Goal: Check status: Check status

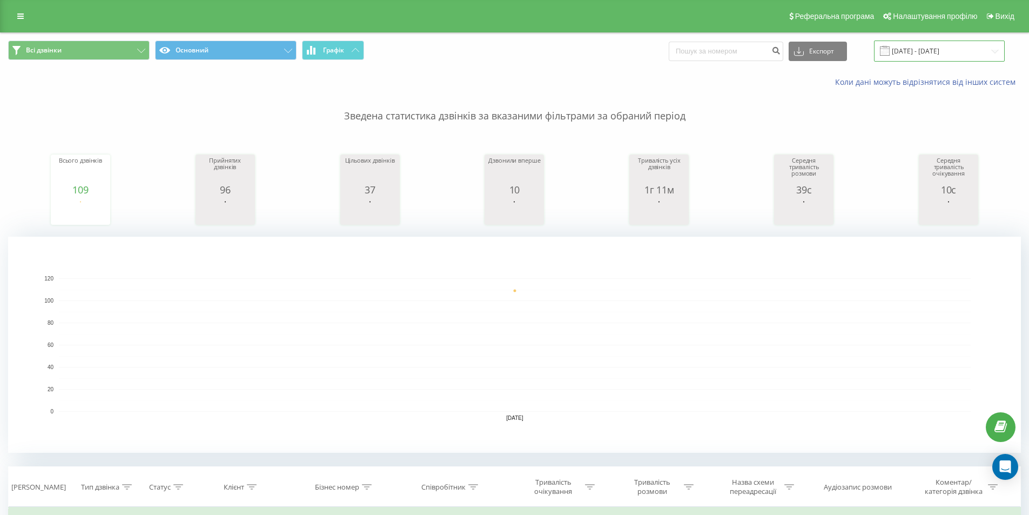
click at [948, 52] on input "[DATE] - [DATE]" at bounding box center [939, 51] width 131 height 21
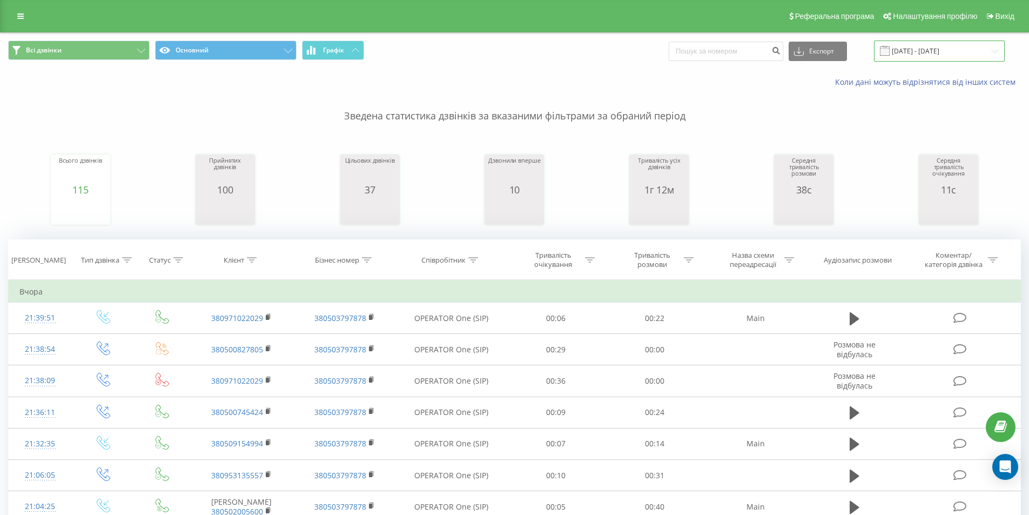
click at [949, 50] on input "[DATE] - [DATE]" at bounding box center [939, 51] width 131 height 21
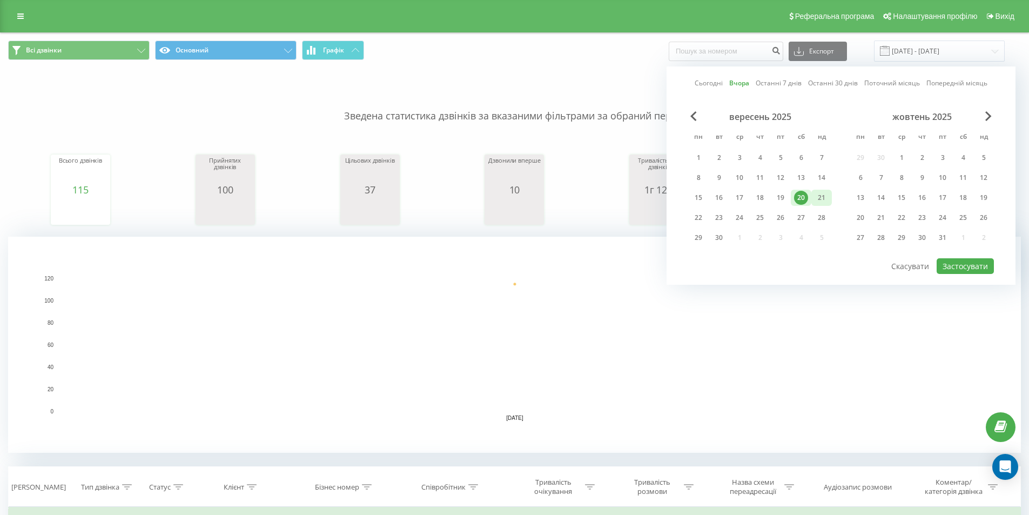
click at [821, 203] on div "21" at bounding box center [822, 198] width 14 height 14
click at [966, 262] on button "Застосувати" at bounding box center [965, 266] width 57 height 16
type input "21.09.2025 - 21.09.2025"
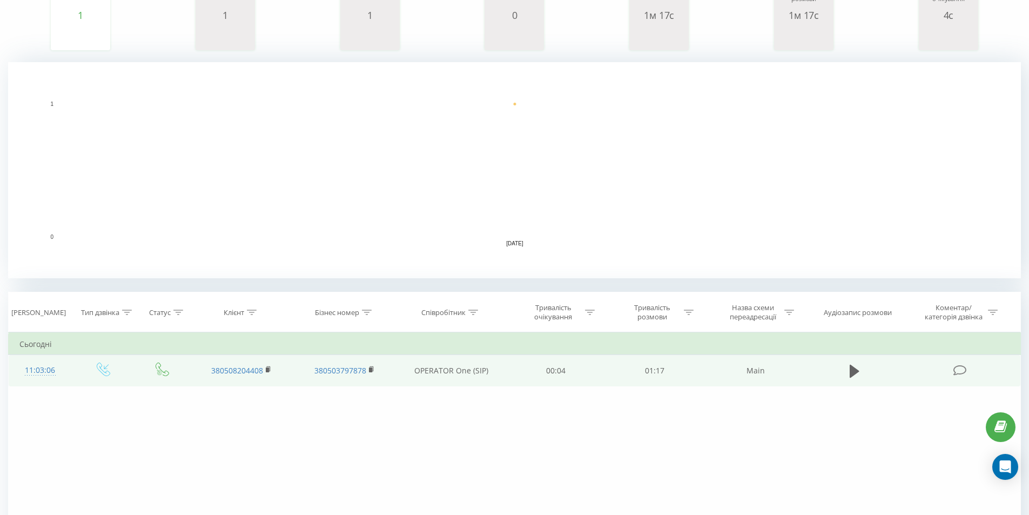
scroll to position [270, 0]
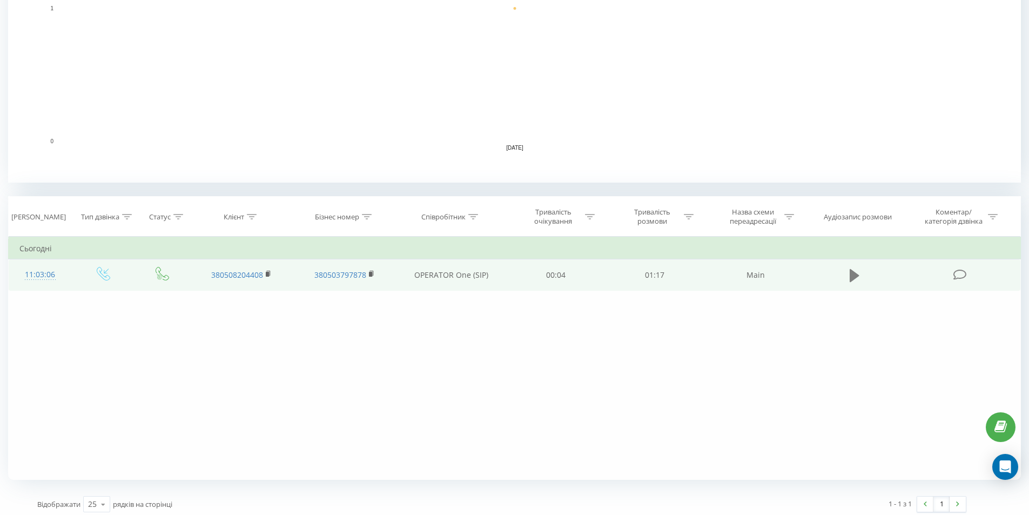
click at [858, 278] on icon at bounding box center [855, 275] width 10 height 15
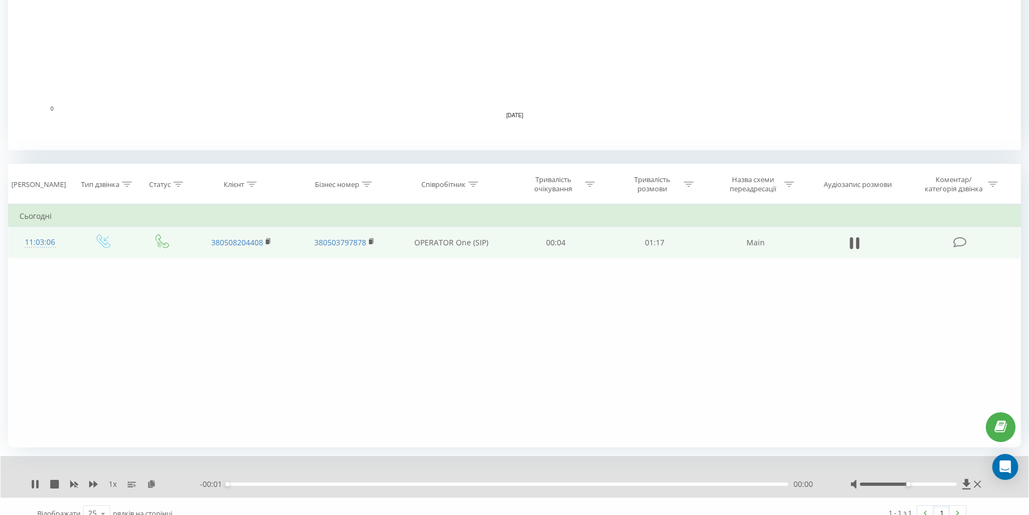
scroll to position [317, 0]
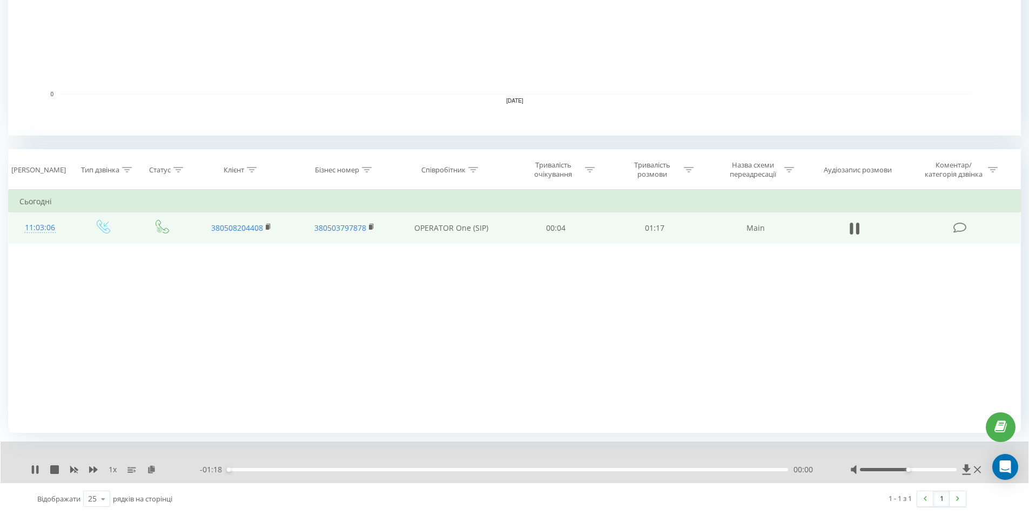
click at [364, 468] on div "00:00" at bounding box center [507, 469] width 561 height 3
click at [389, 468] on div "00:20" at bounding box center [507, 469] width 561 height 3
click at [414, 470] on div "00:23" at bounding box center [507, 469] width 561 height 3
drag, startPoint x: 429, startPoint y: 470, endPoint x: 440, endPoint y: 470, distance: 10.8
click at [432, 470] on div "00:28" at bounding box center [507, 469] width 561 height 3
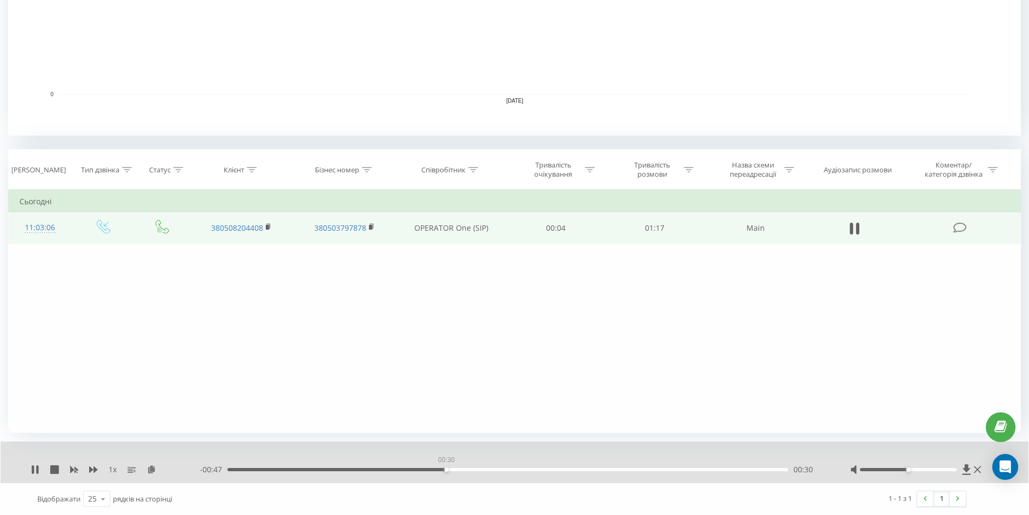
click at [446, 470] on div "00:30" at bounding box center [507, 469] width 561 height 3
click at [470, 472] on div "- 00:47 00:30 00:30" at bounding box center [512, 469] width 624 height 11
click at [472, 469] on div "00:34" at bounding box center [507, 469] width 561 height 3
click at [497, 471] on div "00:37" at bounding box center [507, 469] width 561 height 3
click at [952, 471] on div at bounding box center [908, 469] width 97 height 3
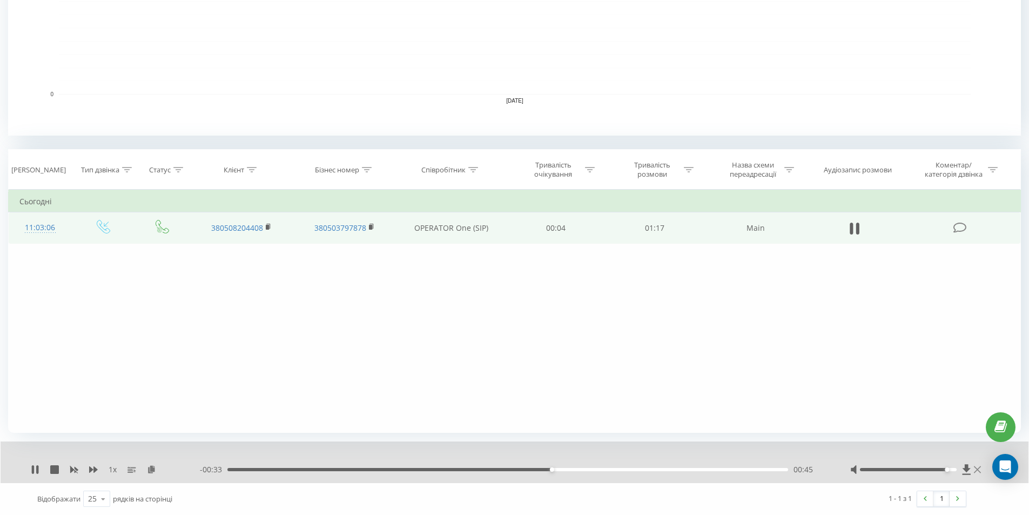
click at [980, 469] on icon at bounding box center [977, 469] width 7 height 9
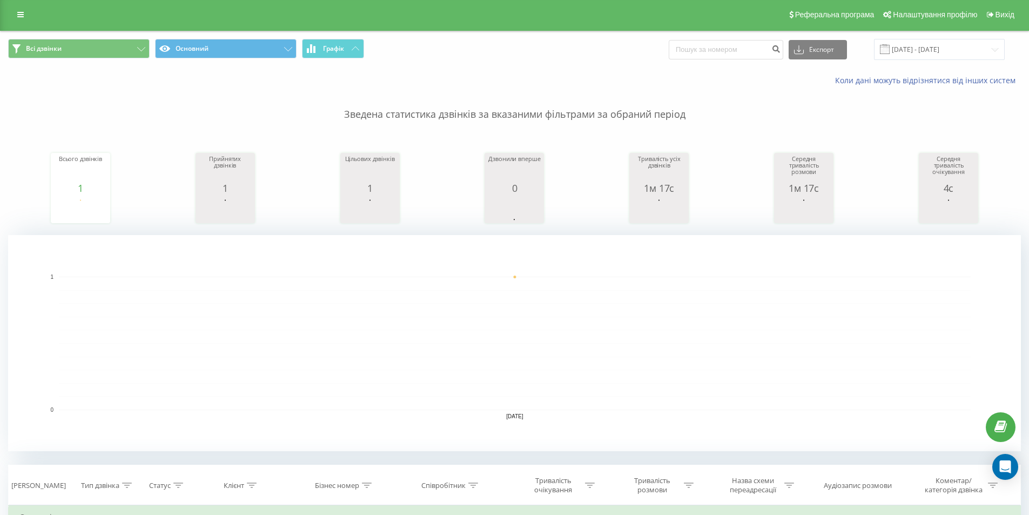
scroll to position [0, 0]
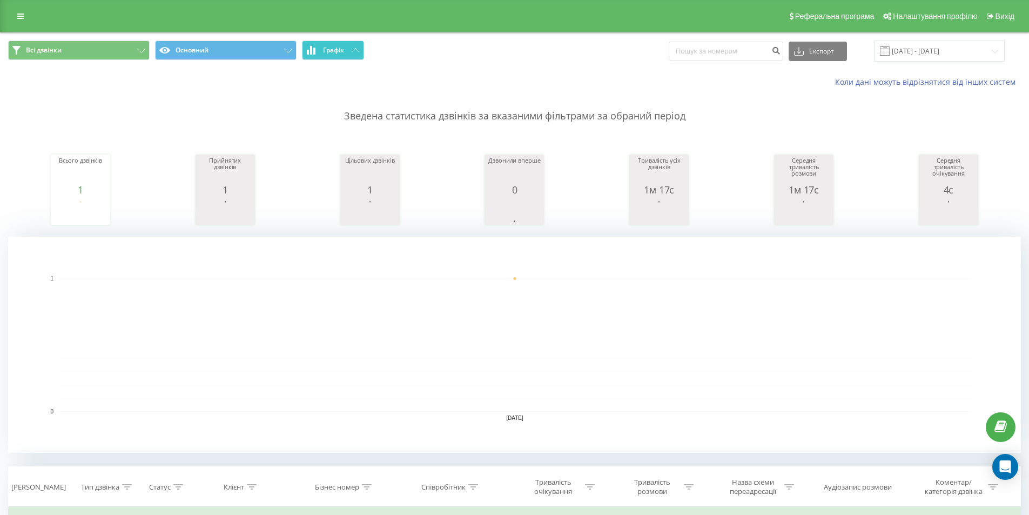
click at [342, 46] on span "Графік" at bounding box center [333, 50] width 21 height 8
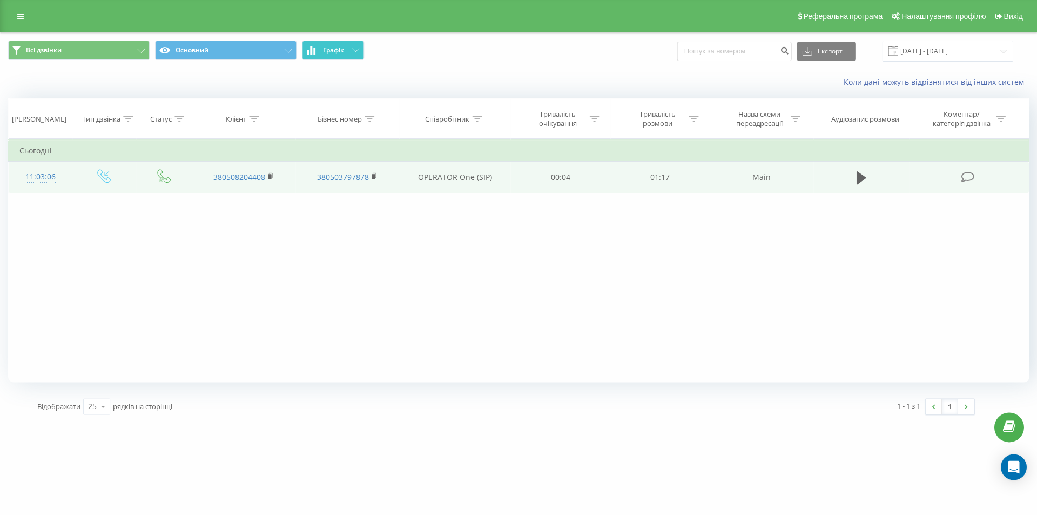
click at [342, 46] on span "Графік" at bounding box center [333, 50] width 21 height 8
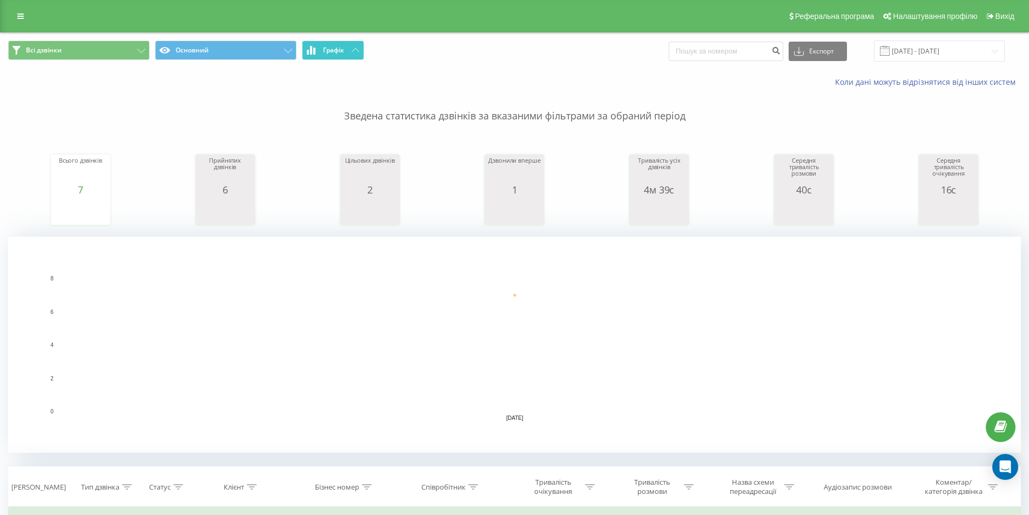
click at [345, 43] on button "Графік" at bounding box center [333, 50] width 62 height 19
click at [323, 51] on span "Графік" at bounding box center [333, 50] width 21 height 8
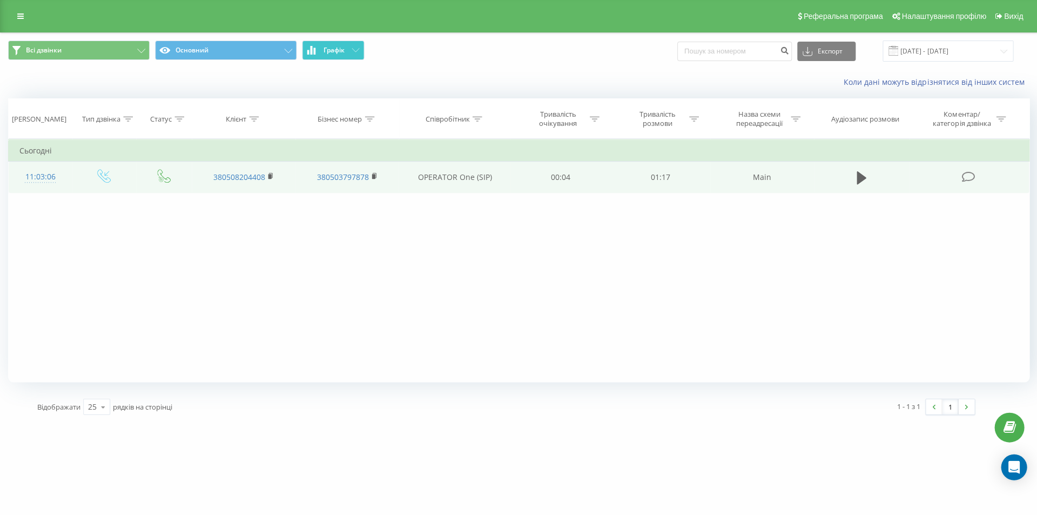
click at [323, 51] on span "Графік" at bounding box center [333, 50] width 21 height 8
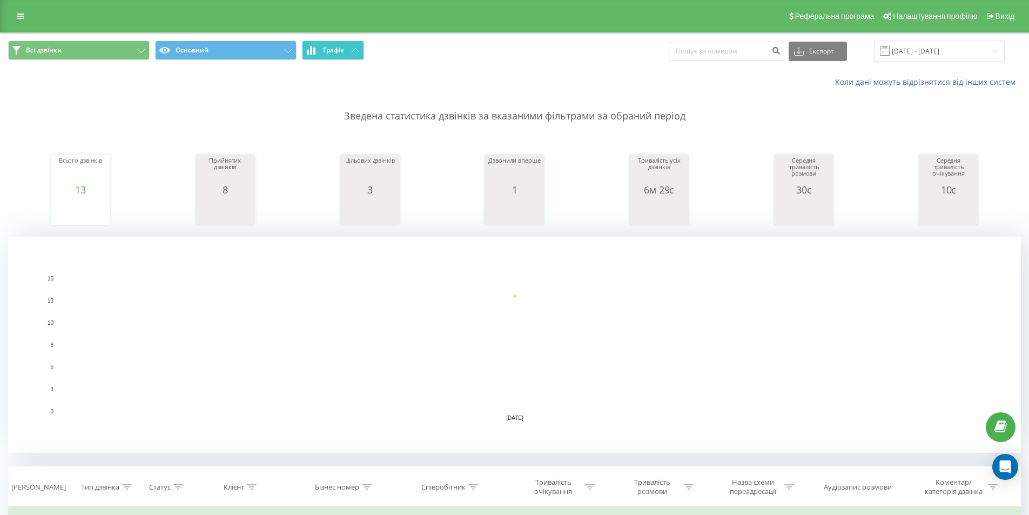
click at [346, 49] on button "Графік" at bounding box center [333, 50] width 62 height 19
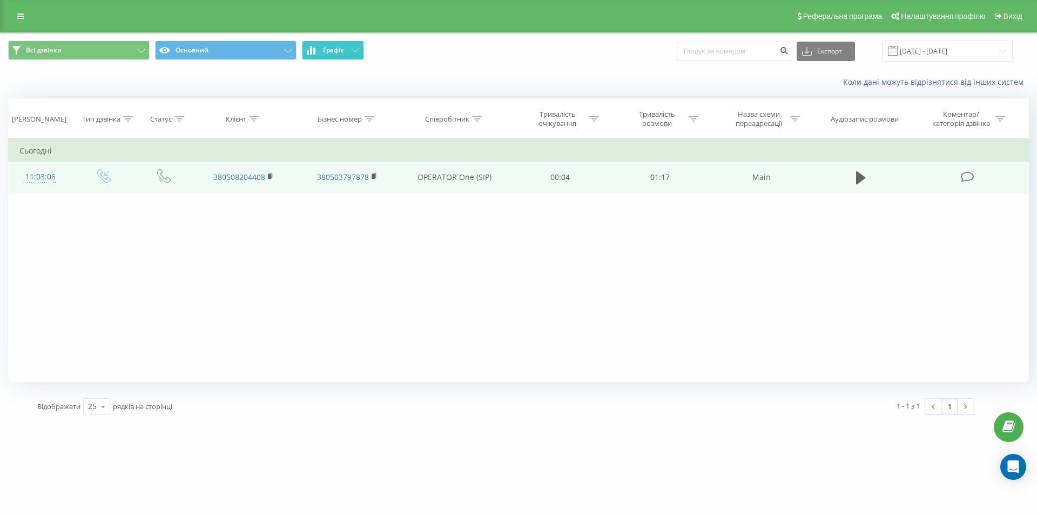
click at [346, 49] on button "Графік" at bounding box center [333, 50] width 62 height 19
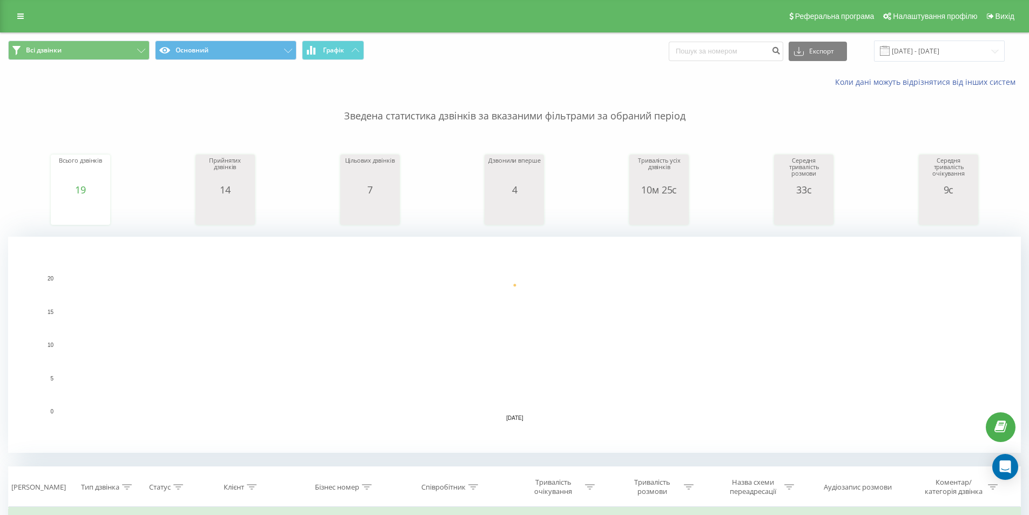
click at [183, 314] on rect "A chart." at bounding box center [515, 344] width 912 height 133
click at [340, 45] on button "Графік" at bounding box center [333, 50] width 62 height 19
click at [340, 46] on span "Графік" at bounding box center [333, 50] width 21 height 8
click at [343, 46] on span "Графік" at bounding box center [333, 50] width 21 height 8
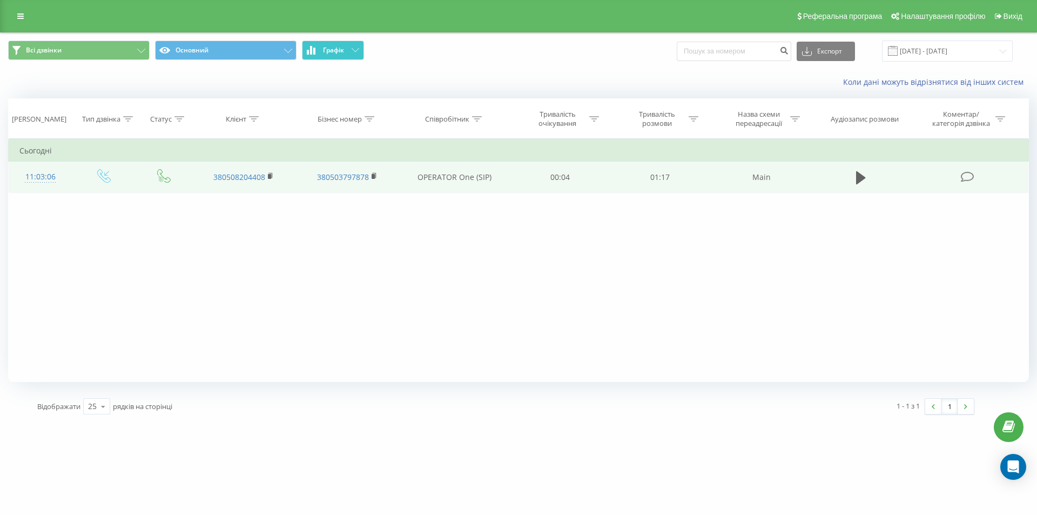
click at [343, 46] on span "Графік" at bounding box center [333, 50] width 21 height 8
